Goal: Task Accomplishment & Management: Manage account settings

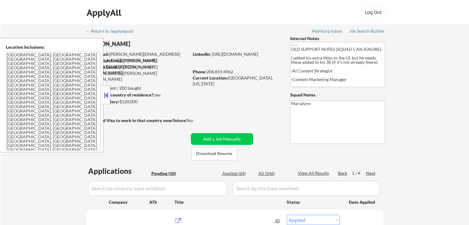
select select ""applied""
select select ""excluded__expired_""
select select ""applied""
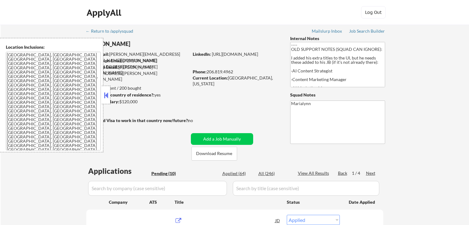
select select ""applied""
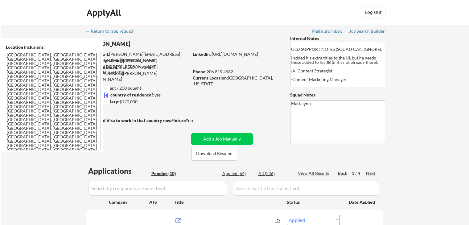
select select ""applied""
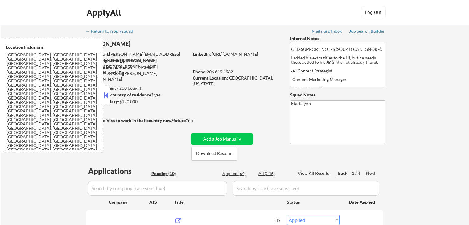
select select ""applied""
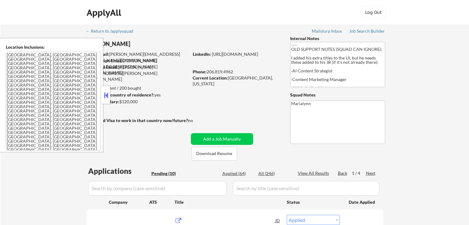
select select ""applied""
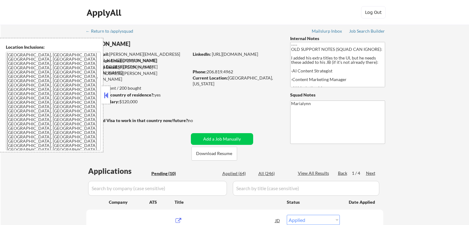
select select ""applied""
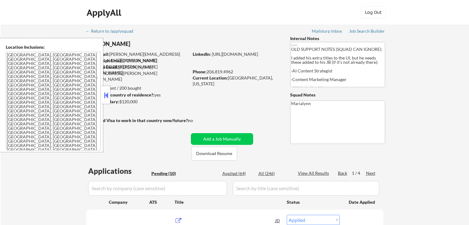
select select ""applied""
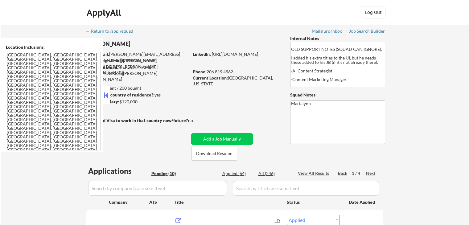
select select ""applied""
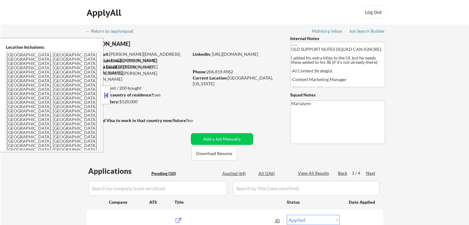
select select ""applied""
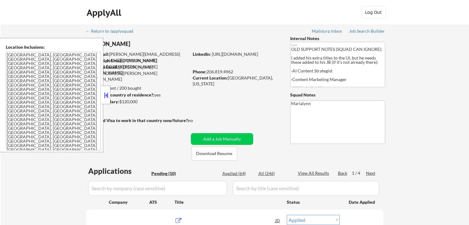
select select ""applied""
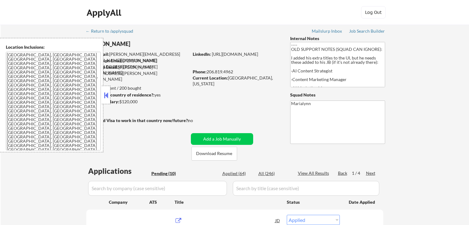
select select ""applied""
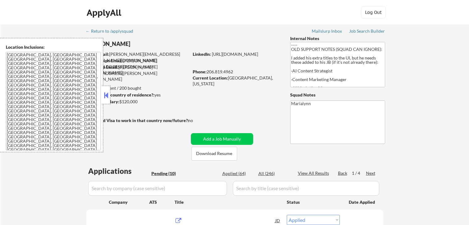
select select ""applied""
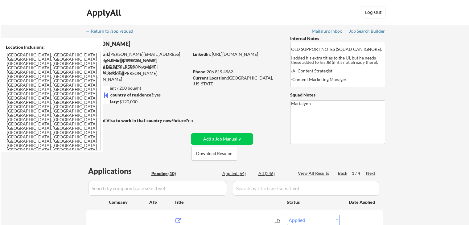
select select ""applied""
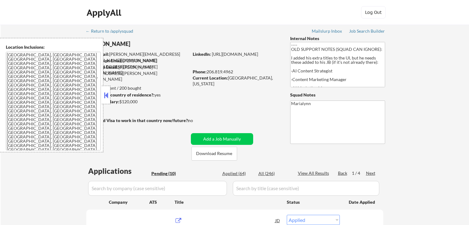
select select ""pending""
select select ""excluded""
select select ""excluded__salary_""
select select ""excluded__expired_""
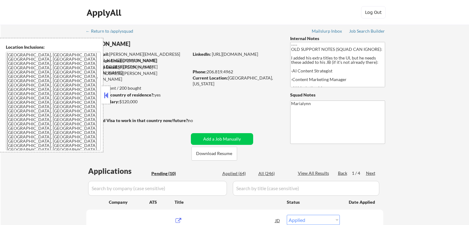
select select ""excluded__location_""
select select ""excluded__salary_""
select select ""excluded__bad_match_""
select select ""excluded__expired_""
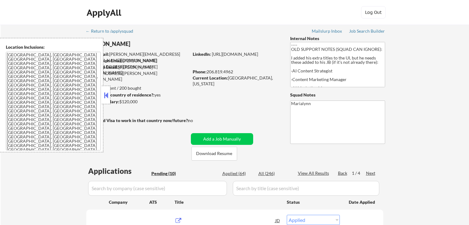
select select ""excluded__expired_""
select select ""excluded""
select select ""excluded__expired_""
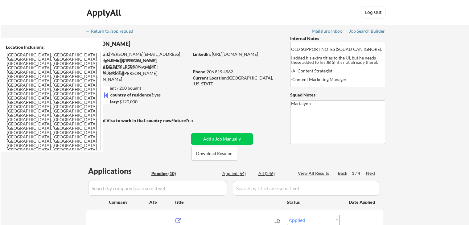
select select ""excluded__expired_""
select select ""excluded__bad_match_""
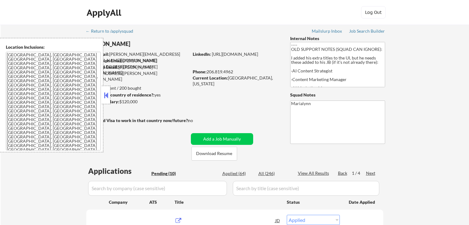
select select ""excluded__expired_""
select select ""pending""
select select ""excluded""
select select ""excluded__location_""
select select ""excluded__expired_""
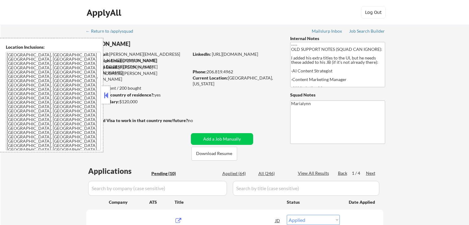
select select ""excluded__salary_""
select select ""excluded__expired_""
select select ""excluded__salary_""
select select ""excluded__expired_""
select select ""excluded__location_""
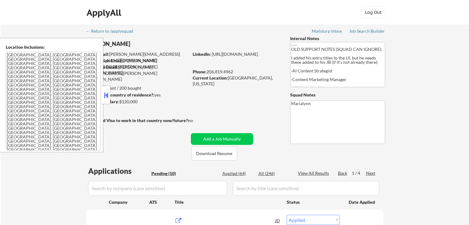
select select ""excluded__salary_""
select select ""excluded""
select select ""excluded__salary_""
select select ""excluded__bad_match_""
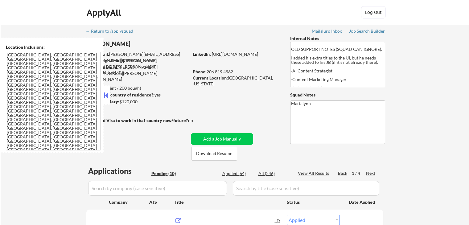
scroll to position [123, 0]
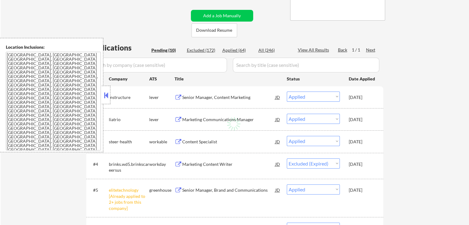
select select ""pending""
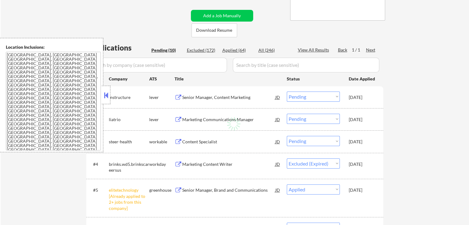
select select ""pending""
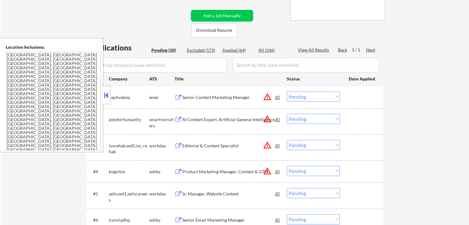
click at [106, 98] on button at bounding box center [106, 95] width 7 height 9
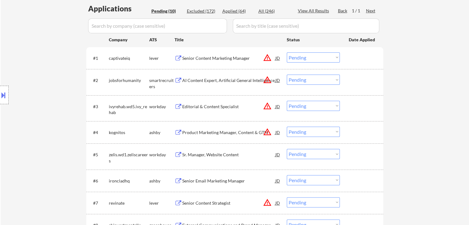
scroll to position [216, 0]
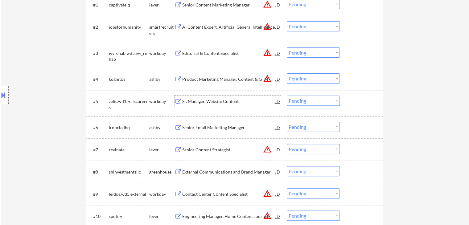
click at [211, 100] on div "Sr. Manager, Website Content" at bounding box center [228, 101] width 93 height 6
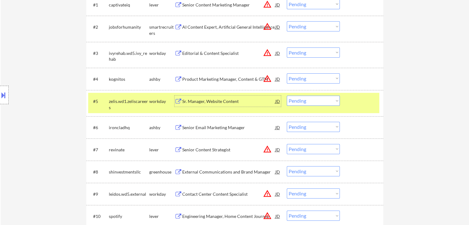
drag, startPoint x: 315, startPoint y: 102, endPoint x: 317, endPoint y: 105, distance: 3.9
click at [315, 102] on select "Choose an option... Pending Applied Excluded (Questions) Excluded (Expired) Exc…" at bounding box center [313, 101] width 53 height 10
click at [287, 96] on select "Choose an option... Pending Applied Excluded (Questions) Excluded (Expired) Exc…" at bounding box center [313, 101] width 53 height 10
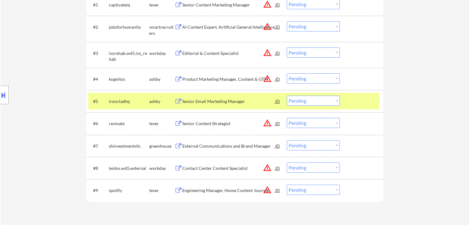
click at [205, 100] on div "Senior Email Marketing Manager" at bounding box center [228, 101] width 93 height 6
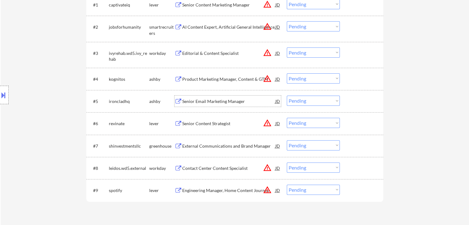
click at [306, 100] on select "Choose an option... Pending Applied Excluded (Questions) Excluded (Expired) Exc…" at bounding box center [313, 101] width 53 height 10
click at [287, 96] on select "Choose an option... Pending Applied Excluded (Questions) Excluded (Expired) Exc…" at bounding box center [313, 101] width 53 height 10
select select ""pending""
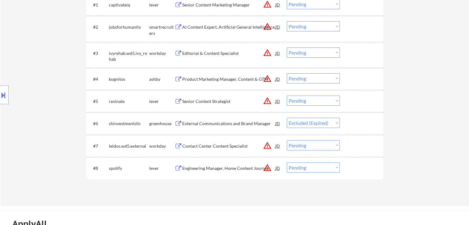
select select ""pending""
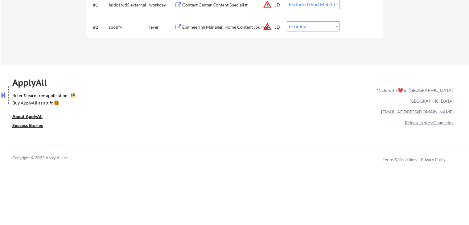
select select ""pending""
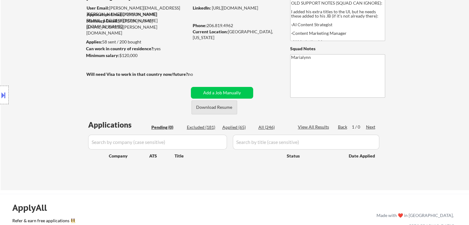
scroll to position [0, 0]
